Goal: Transaction & Acquisition: Purchase product/service

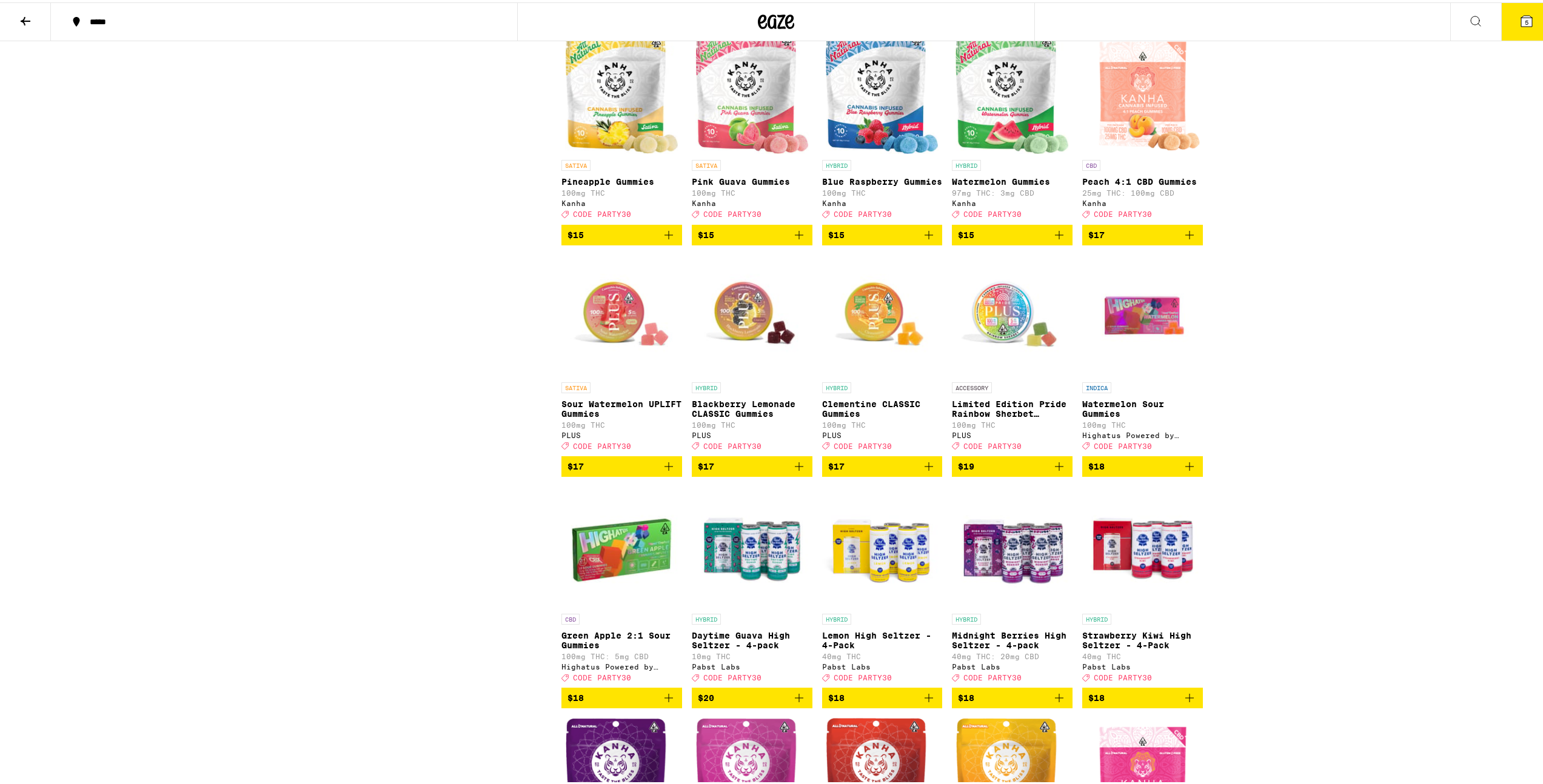
scroll to position [1360, 0]
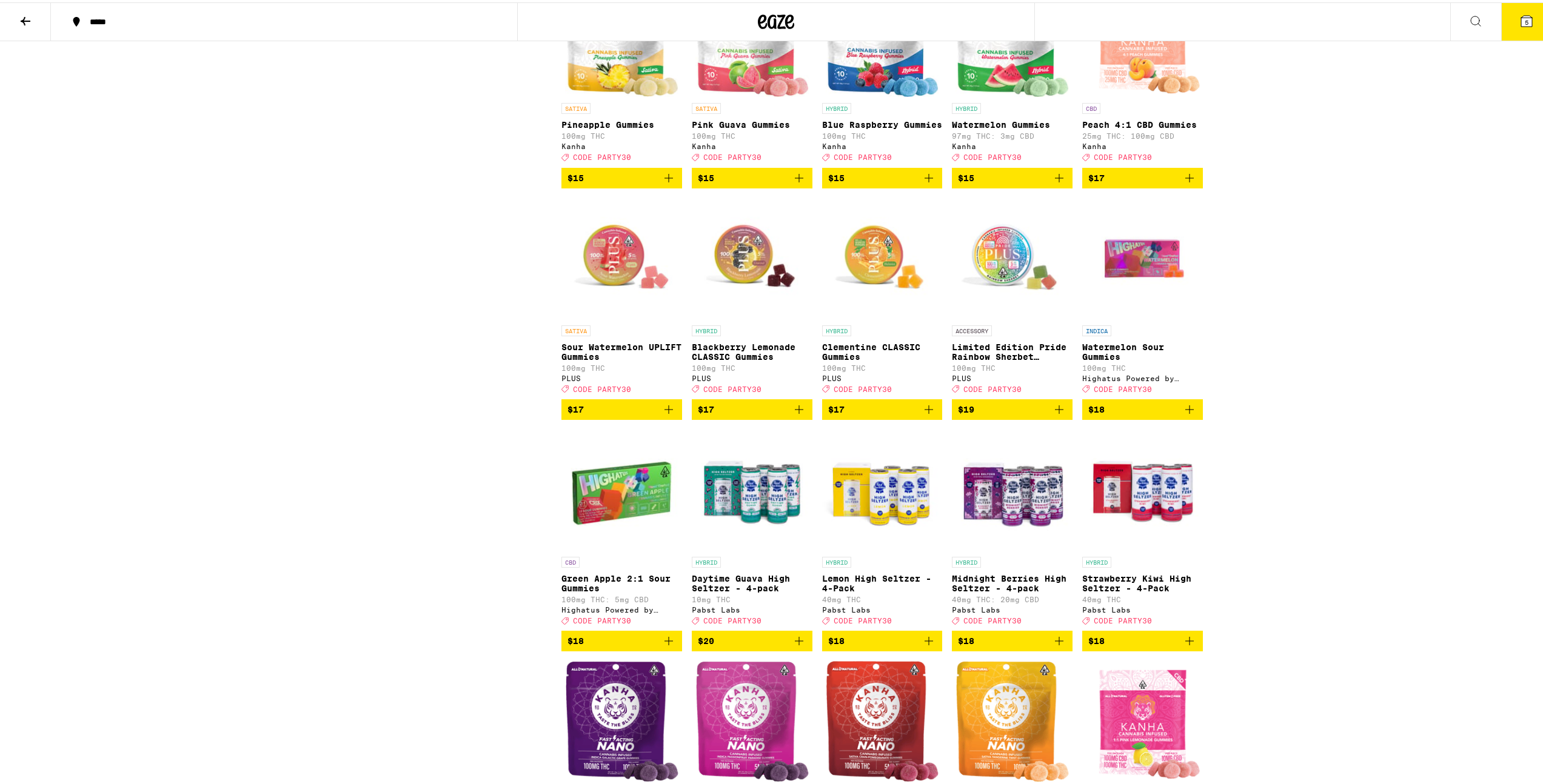
click at [661, 415] on icon "Add to bag" at bounding box center [669, 407] width 15 height 15
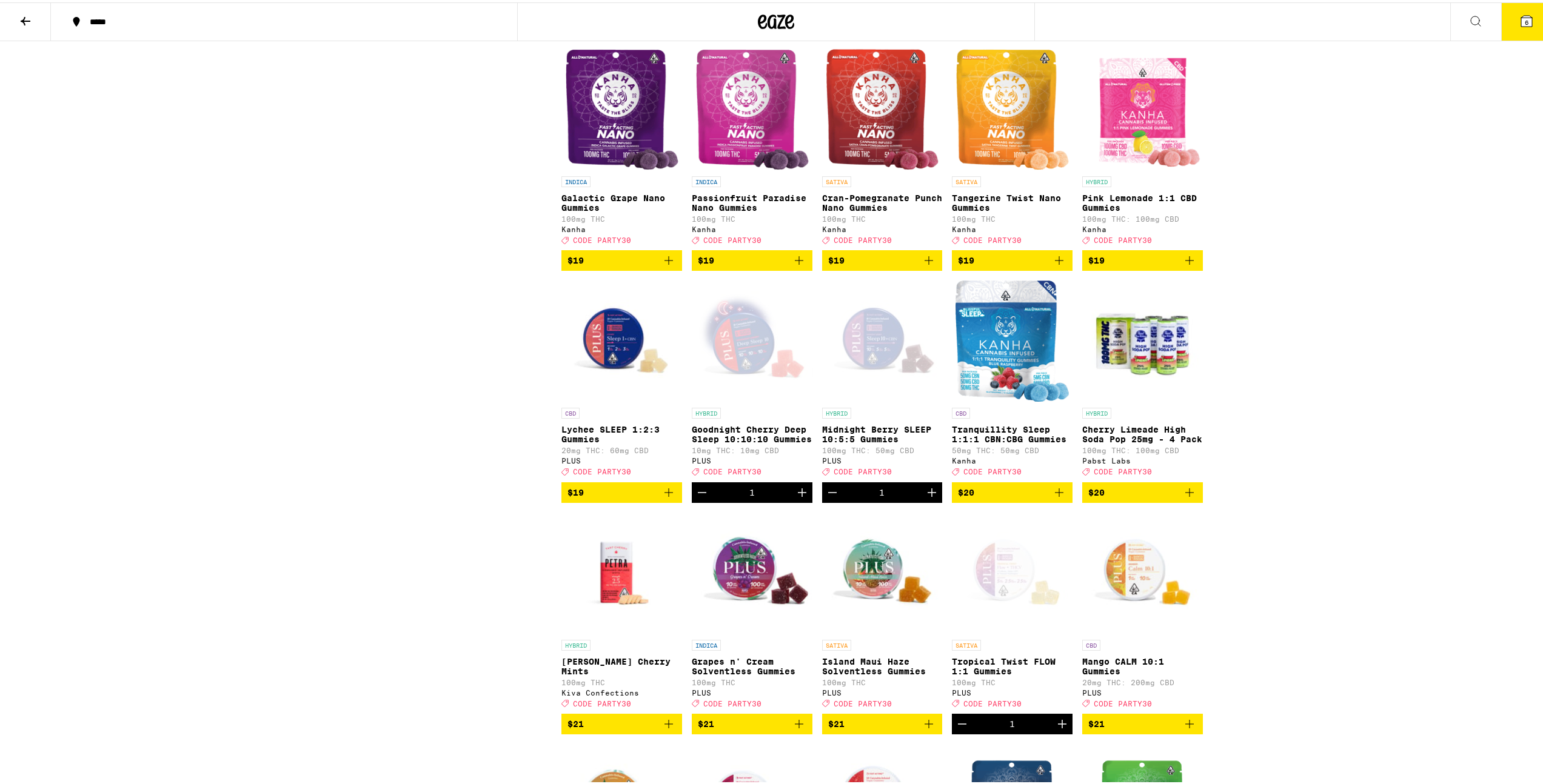
scroll to position [2145, 0]
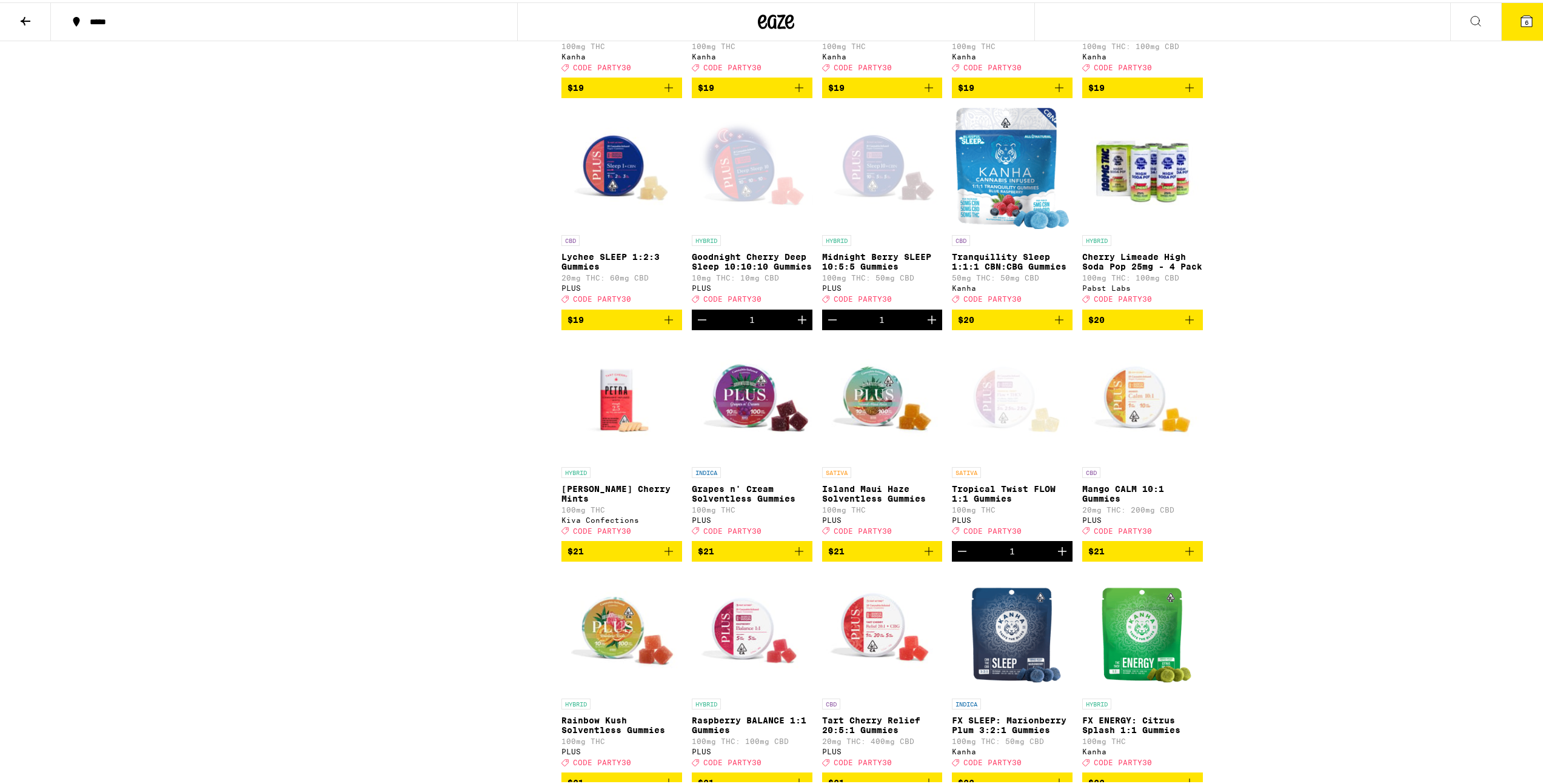
click at [696, 325] on icon "Decrement" at bounding box center [702, 318] width 15 height 15
click at [828, 317] on icon "Decrement" at bounding box center [832, 317] width 8 height 0
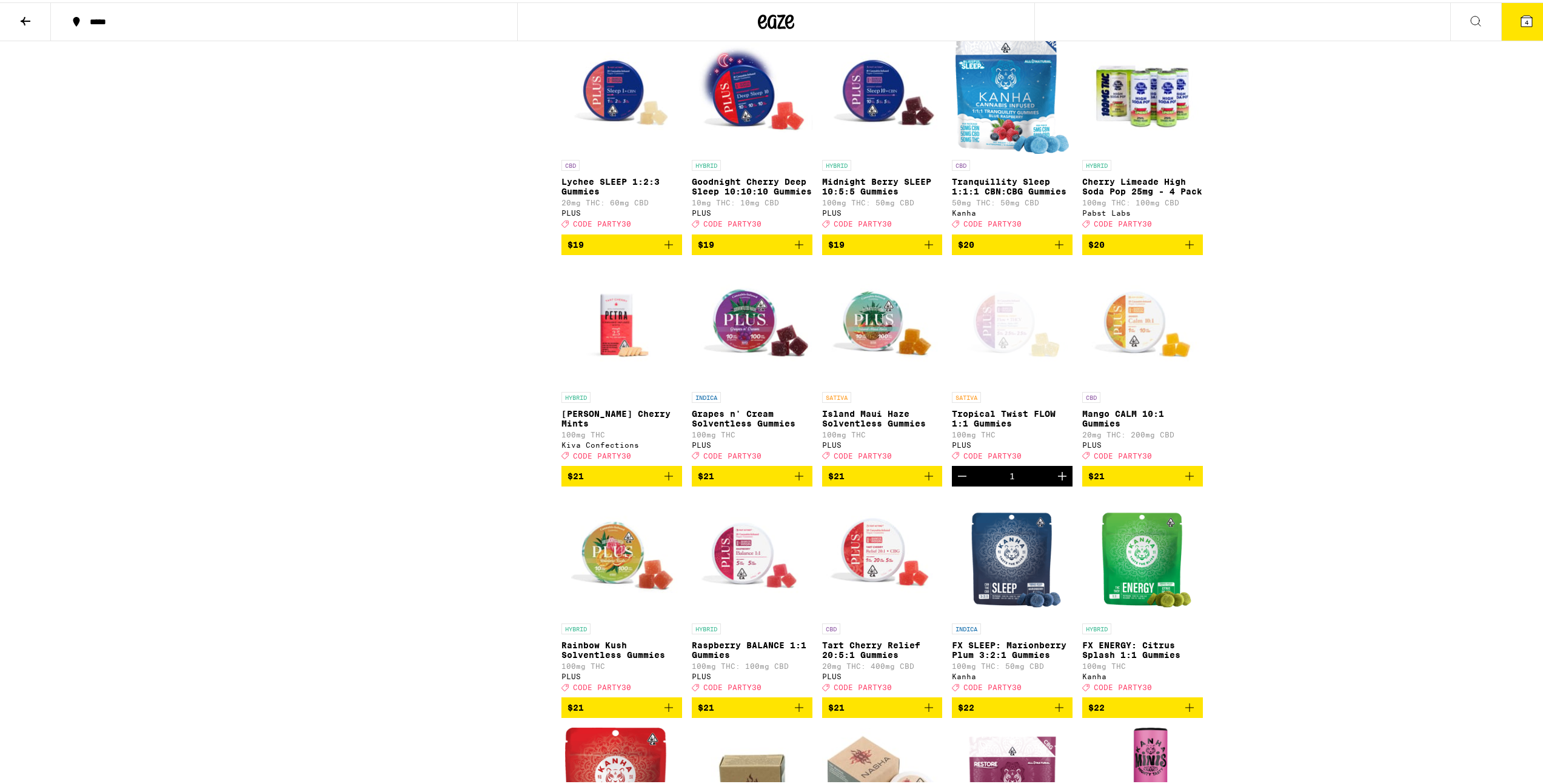
scroll to position [2327, 0]
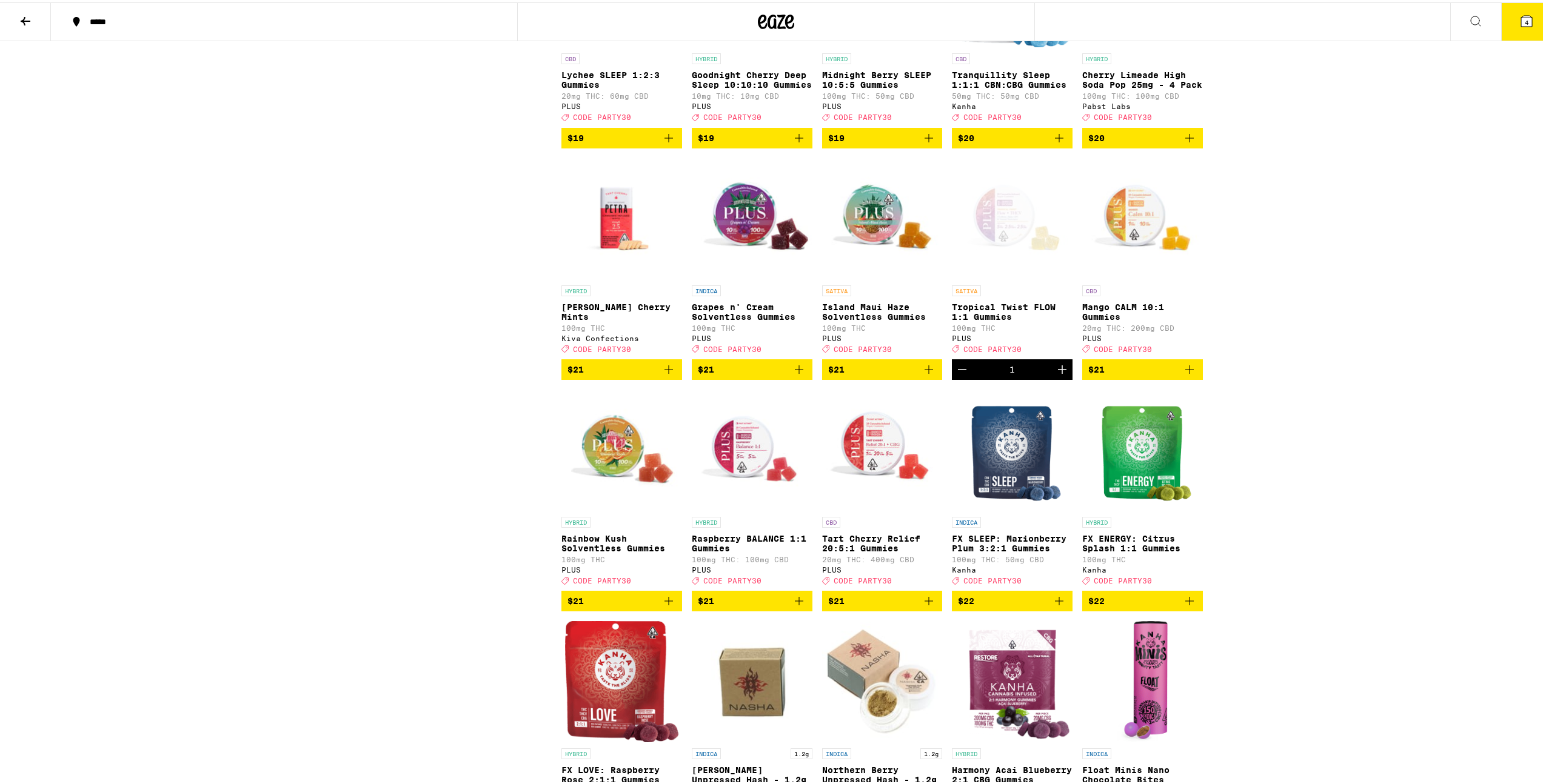
click at [960, 374] on icon "Decrement" at bounding box center [963, 368] width 15 height 15
click at [1055, 374] on icon "Add to bag" at bounding box center [1060, 368] width 15 height 15
click at [1060, 374] on icon "Increment" at bounding box center [1063, 368] width 15 height 15
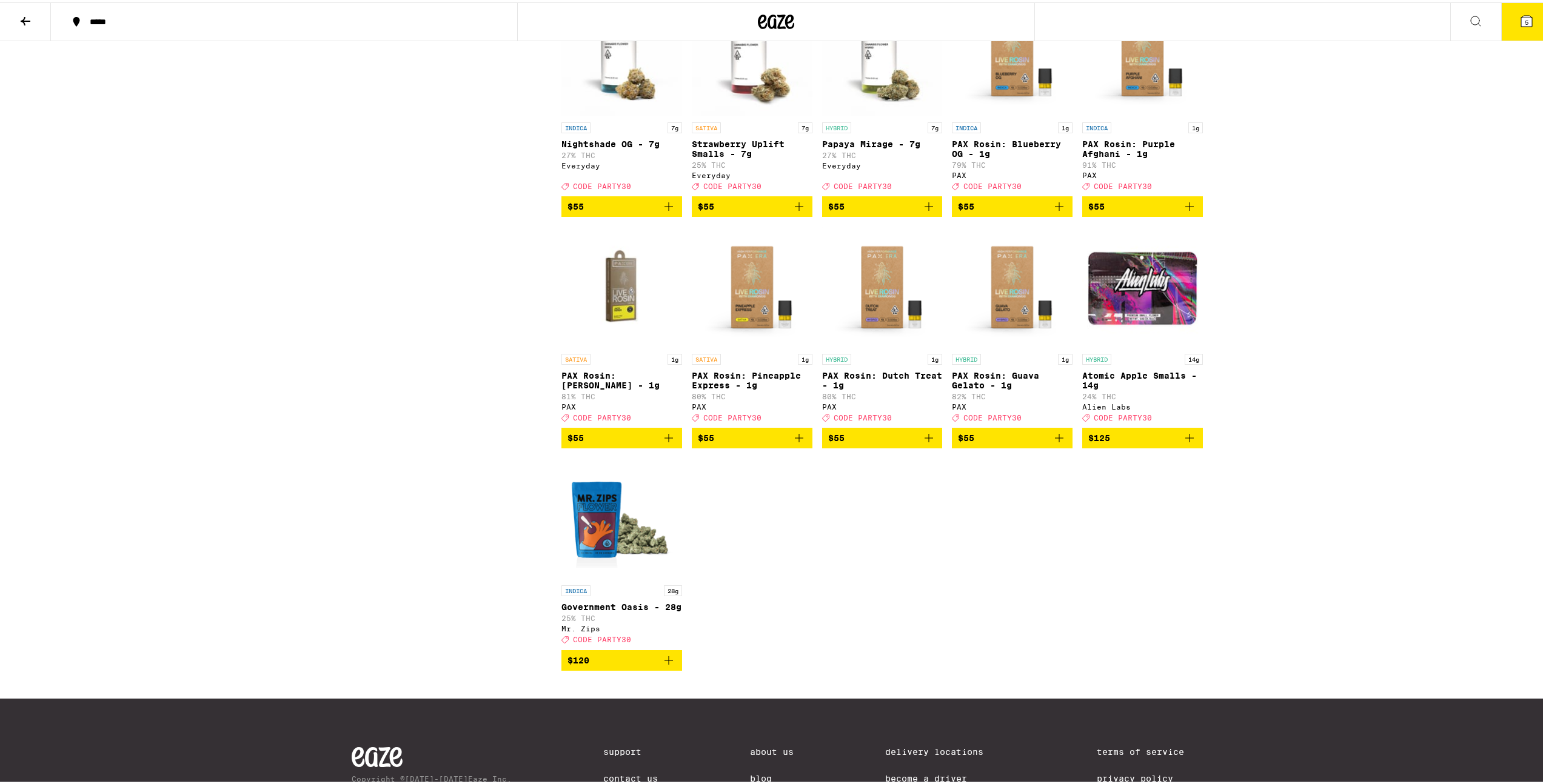
scroll to position [4988, 0]
